Goal: Navigation & Orientation: Understand site structure

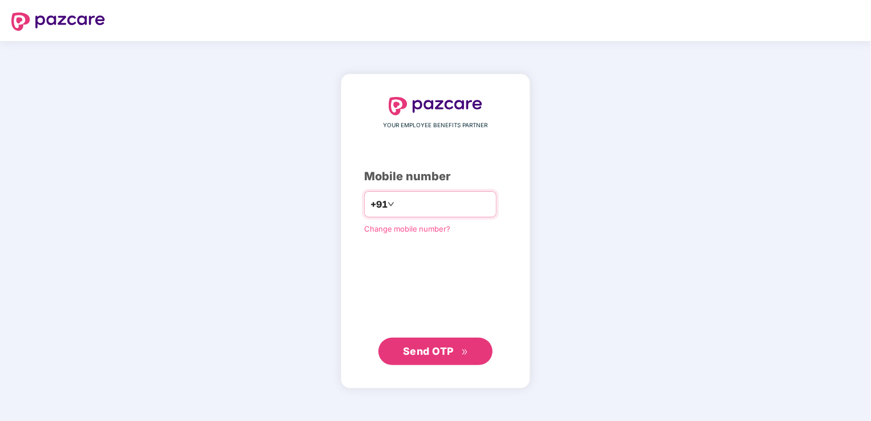
type input "**********"
click at [427, 353] on span "Send OTP" at bounding box center [428, 351] width 51 height 12
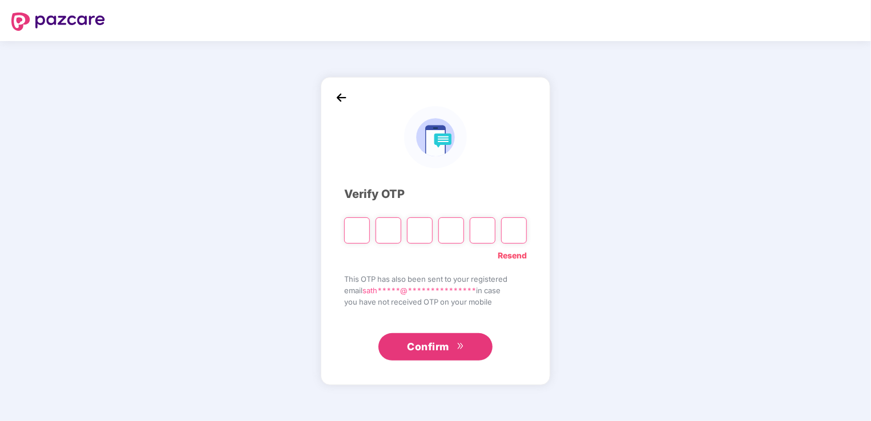
type input "*"
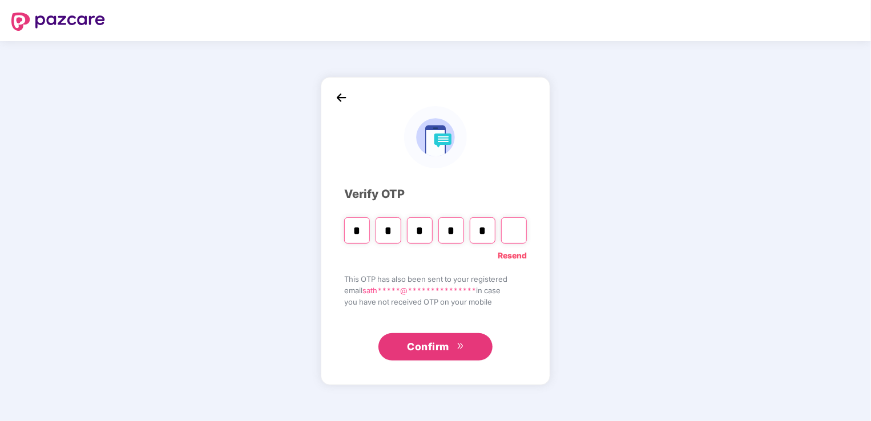
type input "*"
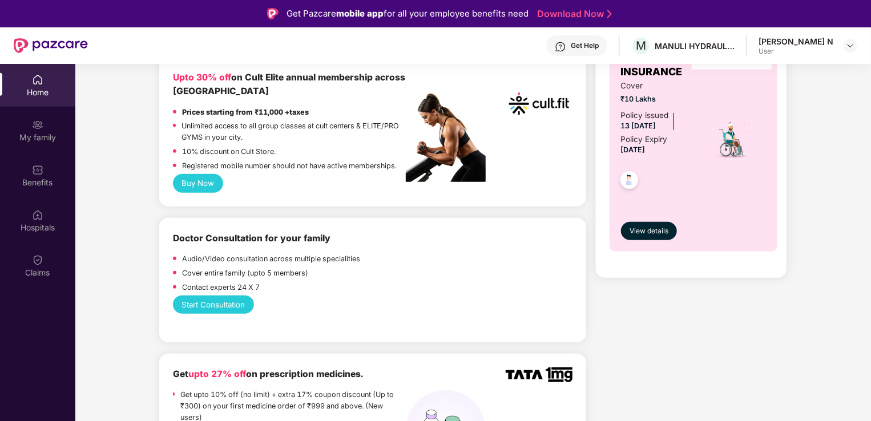
scroll to position [399, 0]
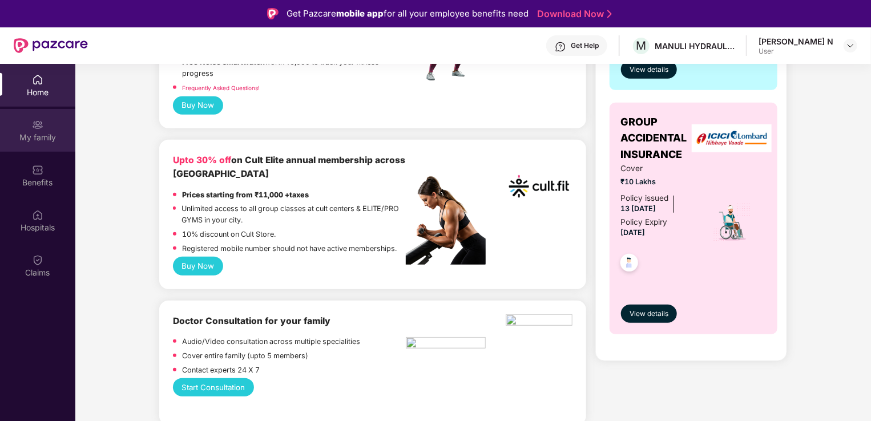
click at [43, 132] on div "My family" at bounding box center [37, 137] width 75 height 11
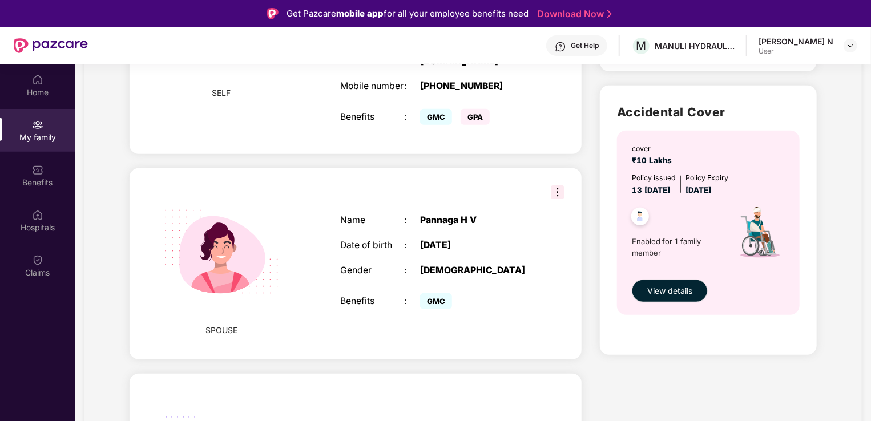
scroll to position [57, 0]
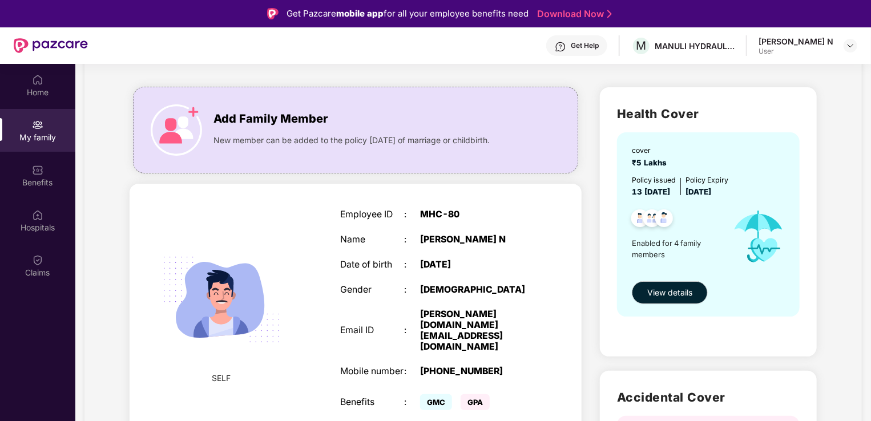
click at [472, 316] on div "[PERSON_NAME][DOMAIN_NAME][EMAIL_ADDRESS][DOMAIN_NAME]" at bounding box center [476, 330] width 112 height 43
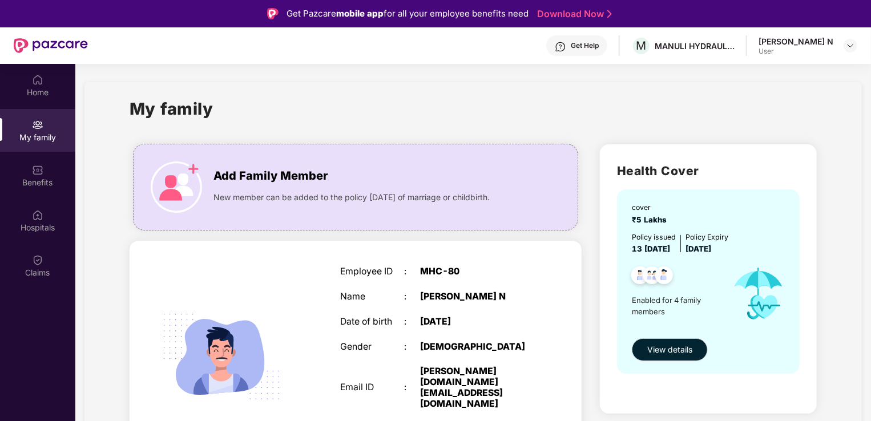
scroll to position [171, 0]
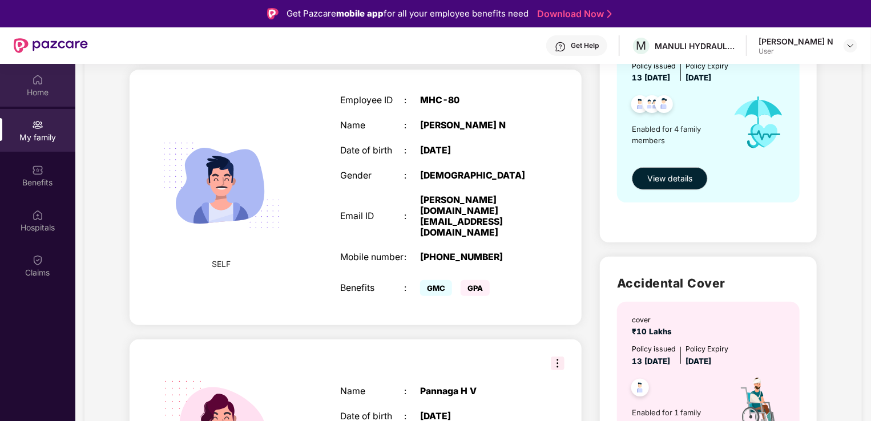
click at [37, 83] on img at bounding box center [37, 79] width 11 height 11
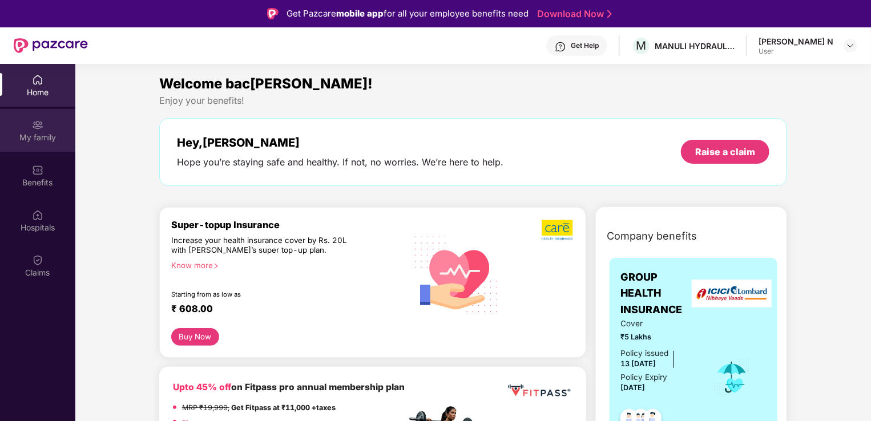
click at [37, 132] on div "My family" at bounding box center [37, 137] width 75 height 11
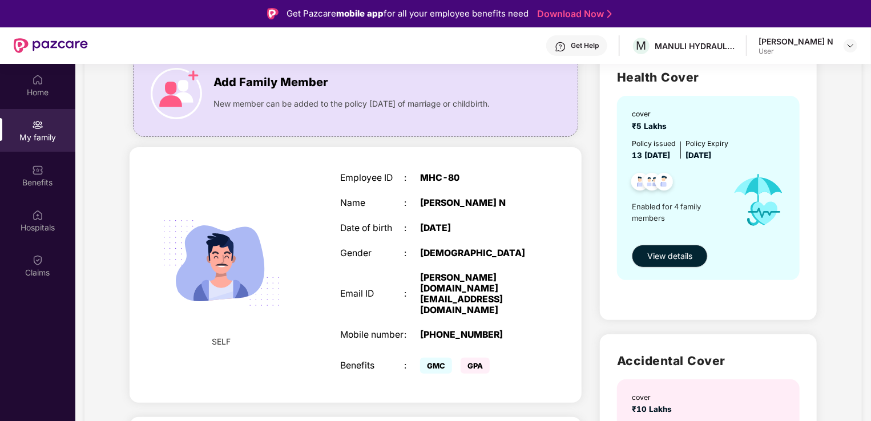
scroll to position [114, 0]
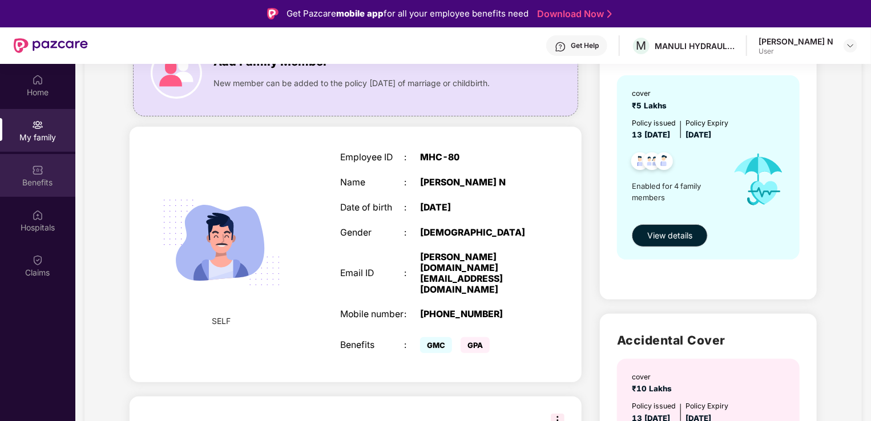
click at [30, 181] on div "Benefits" at bounding box center [37, 182] width 75 height 11
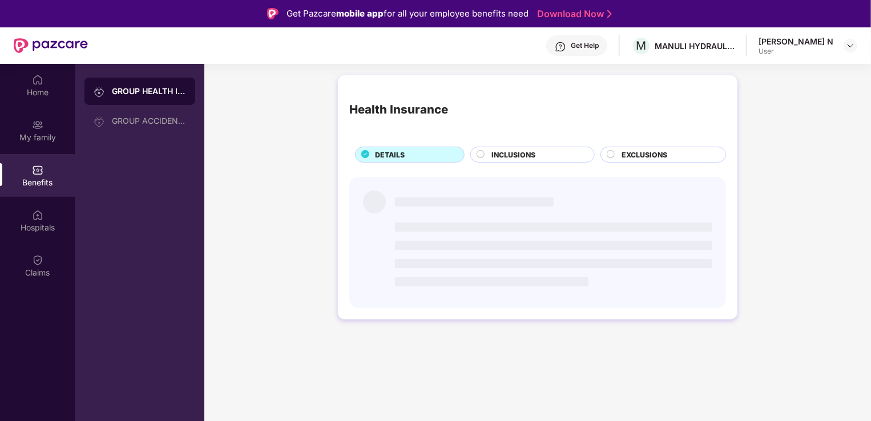
scroll to position [0, 0]
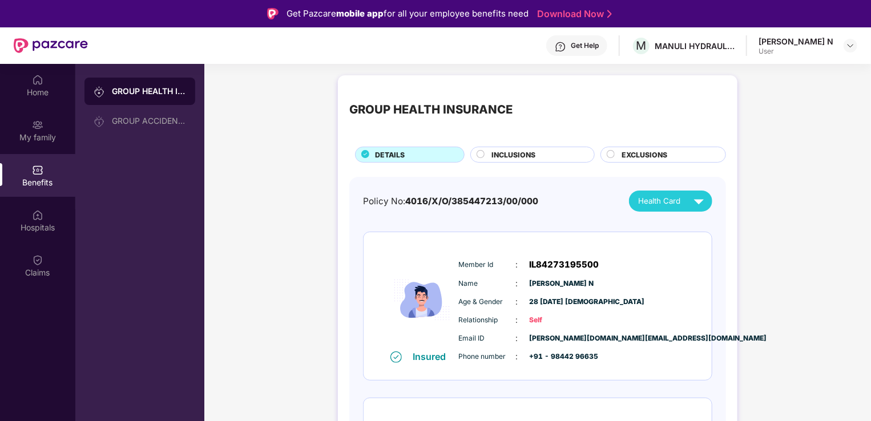
click at [482, 153] on circle at bounding box center [480, 154] width 7 height 7
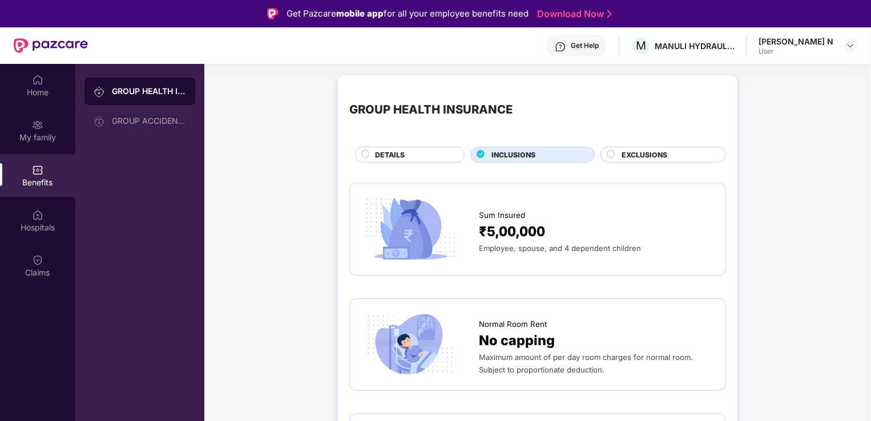
click at [609, 152] on circle at bounding box center [610, 154] width 7 height 7
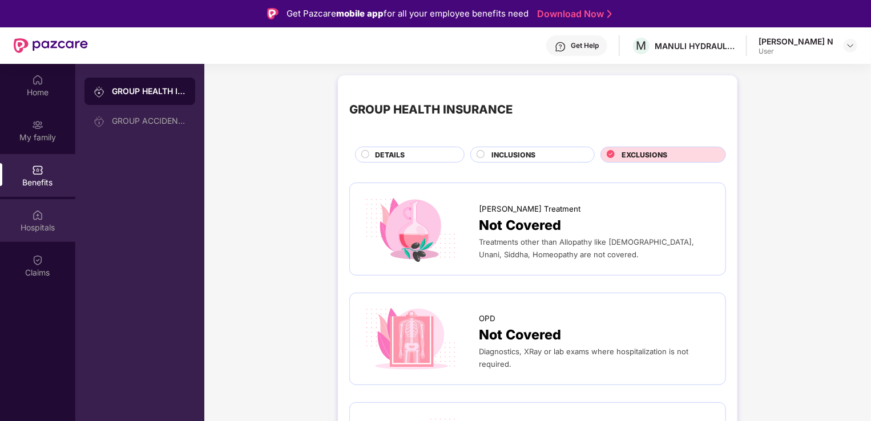
click at [37, 212] on img at bounding box center [37, 214] width 11 height 11
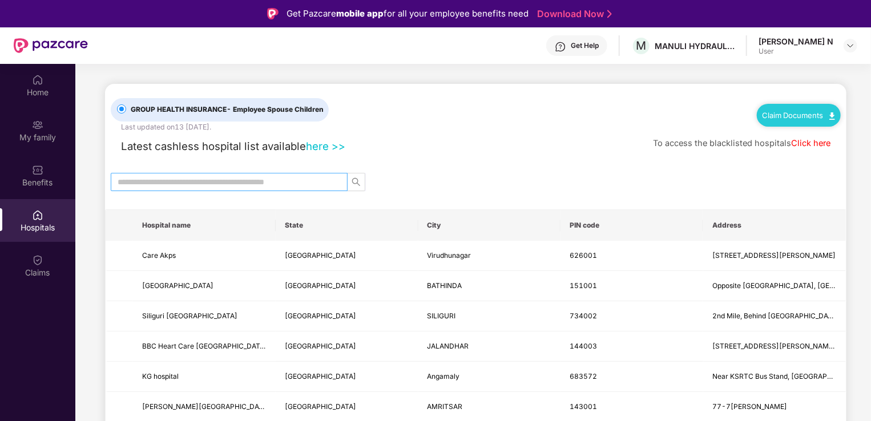
click at [165, 181] on input "text" at bounding box center [225, 182] width 214 height 13
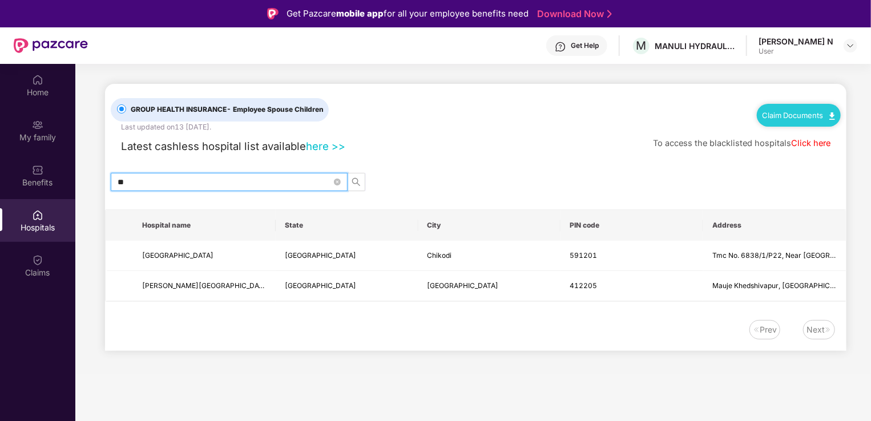
type input "*"
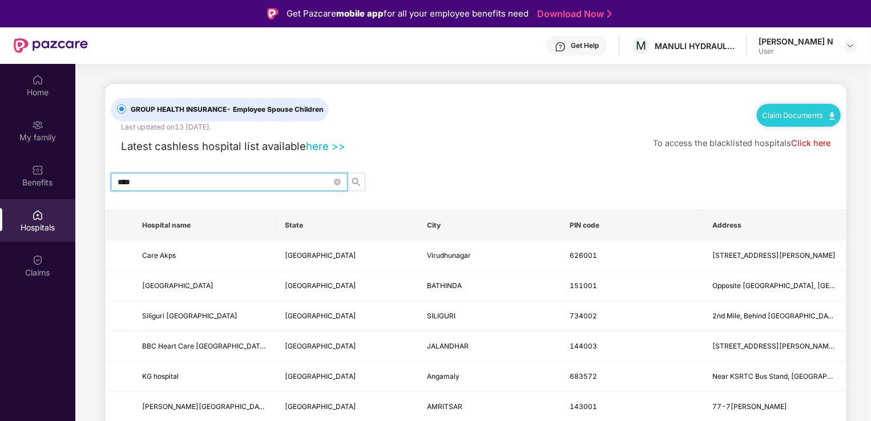
type input "*****"
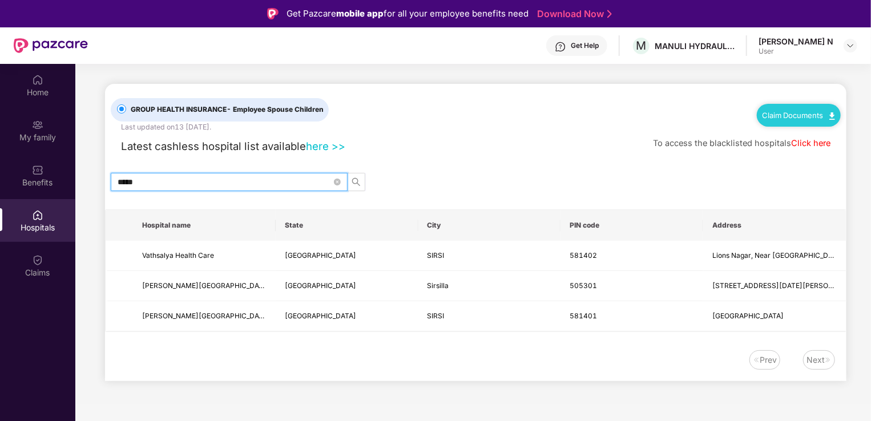
drag, startPoint x: 164, startPoint y: 181, endPoint x: 117, endPoint y: 189, distance: 48.0
click at [117, 189] on span "*****" at bounding box center [229, 182] width 237 height 18
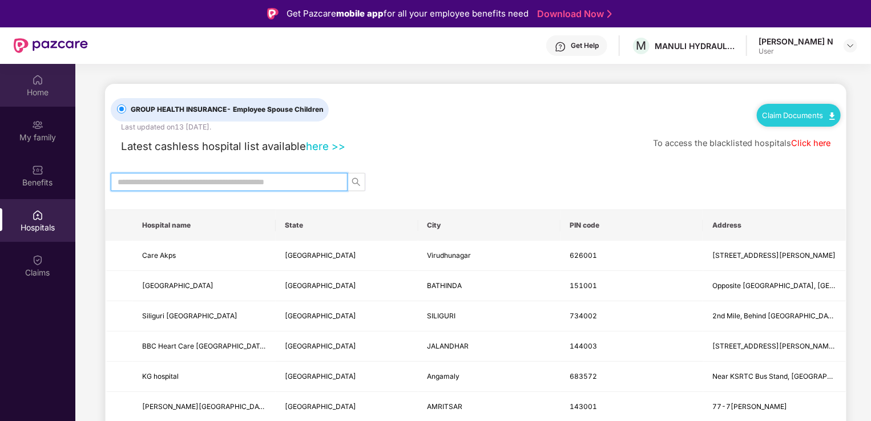
click at [35, 80] on img at bounding box center [37, 79] width 11 height 11
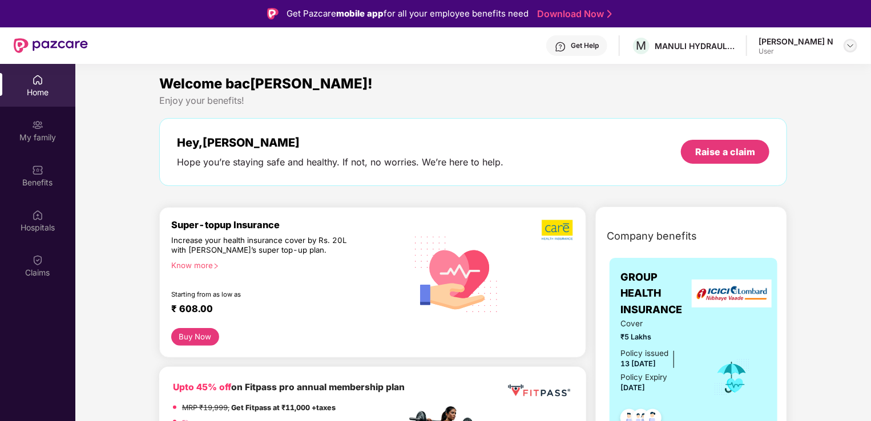
click at [856, 47] on div at bounding box center [850, 46] width 14 height 14
click at [566, 106] on div "Welcome bac[PERSON_NAME]! Enjoy your benefits! Hey[PERSON_NAME] Hope you’re sta…" at bounding box center [473, 135] width 637 height 124
click at [848, 47] on img at bounding box center [850, 45] width 9 height 9
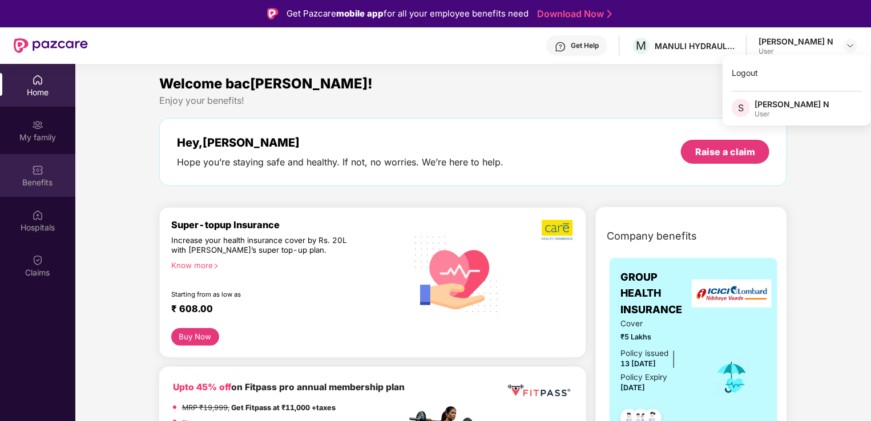
click at [35, 168] on img at bounding box center [37, 169] width 11 height 11
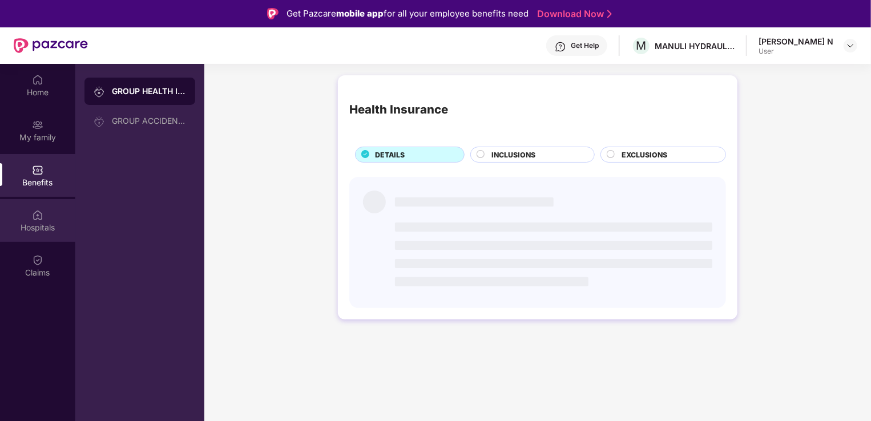
click at [37, 229] on div "Hospitals" at bounding box center [37, 227] width 75 height 11
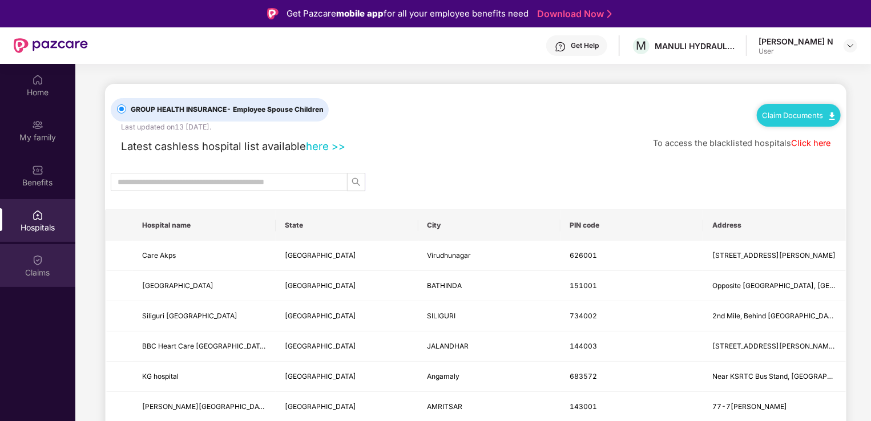
click at [33, 271] on div "Claims" at bounding box center [37, 272] width 75 height 11
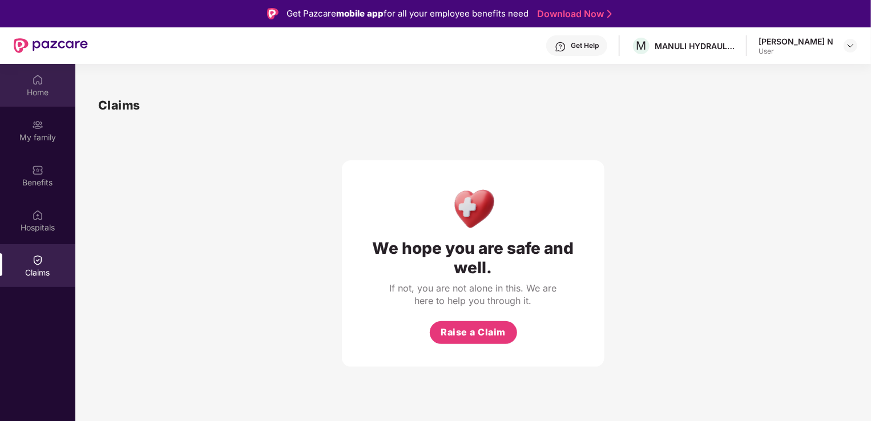
click at [41, 88] on div "Home" at bounding box center [37, 92] width 75 height 11
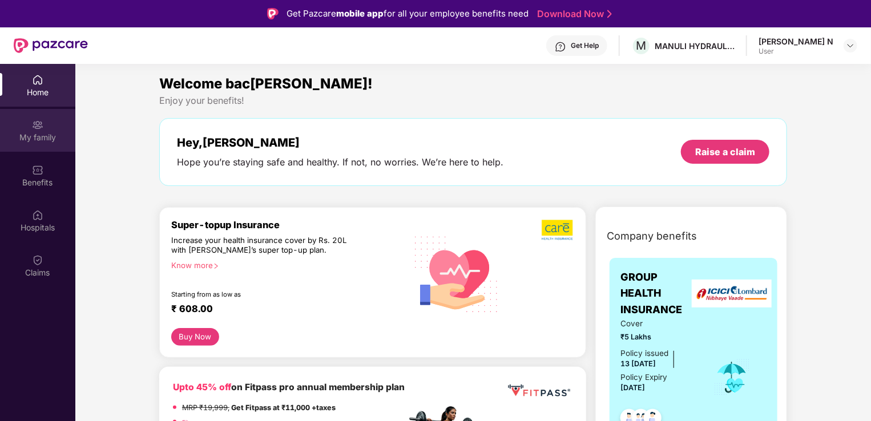
click at [40, 133] on div "My family" at bounding box center [37, 137] width 75 height 11
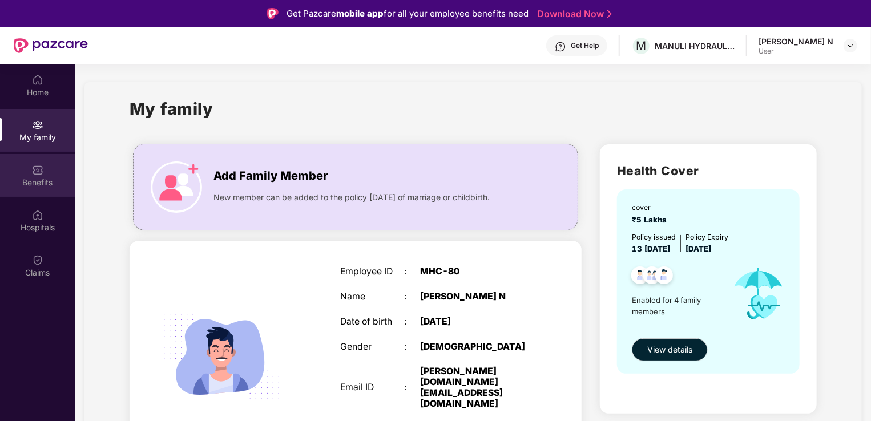
click at [36, 180] on div "Benefits" at bounding box center [37, 182] width 75 height 11
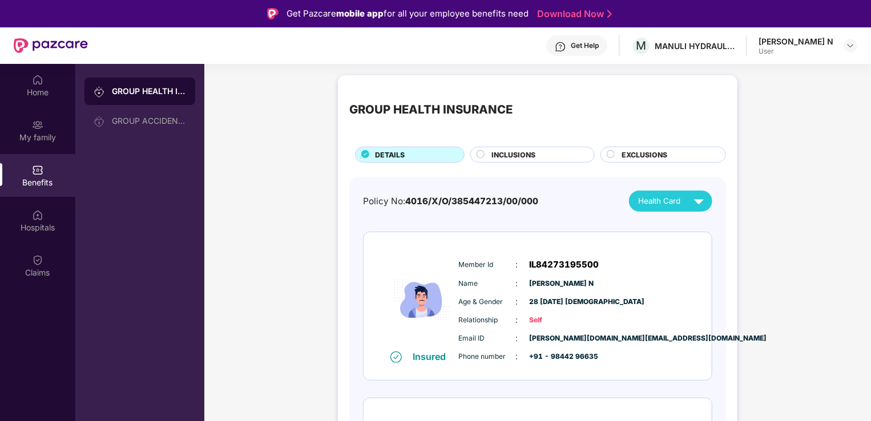
click at [671, 155] on div "EXCLUSIONS" at bounding box center [668, 155] width 104 height 13
